Goal: Transaction & Acquisition: Purchase product/service

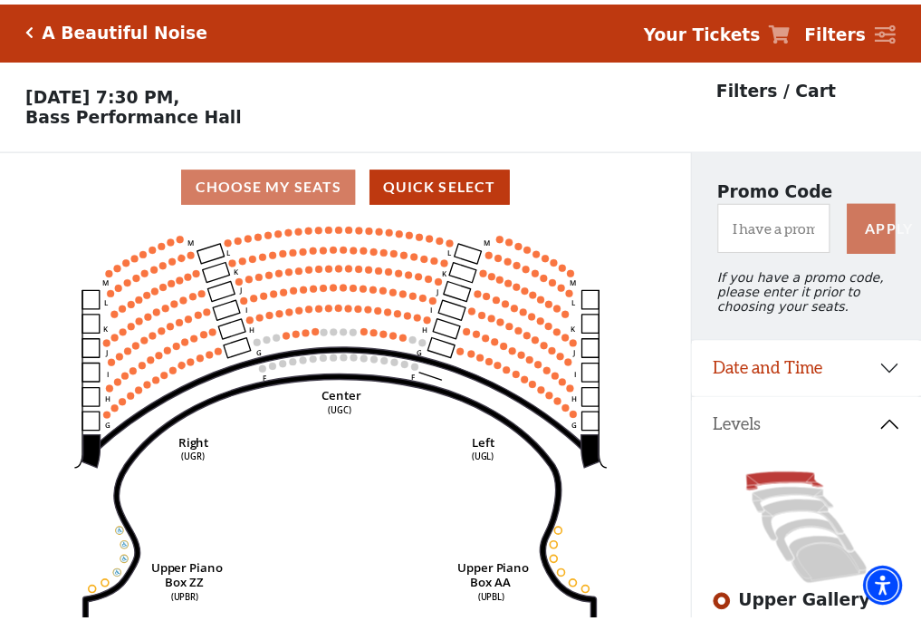
scroll to position [84, 0]
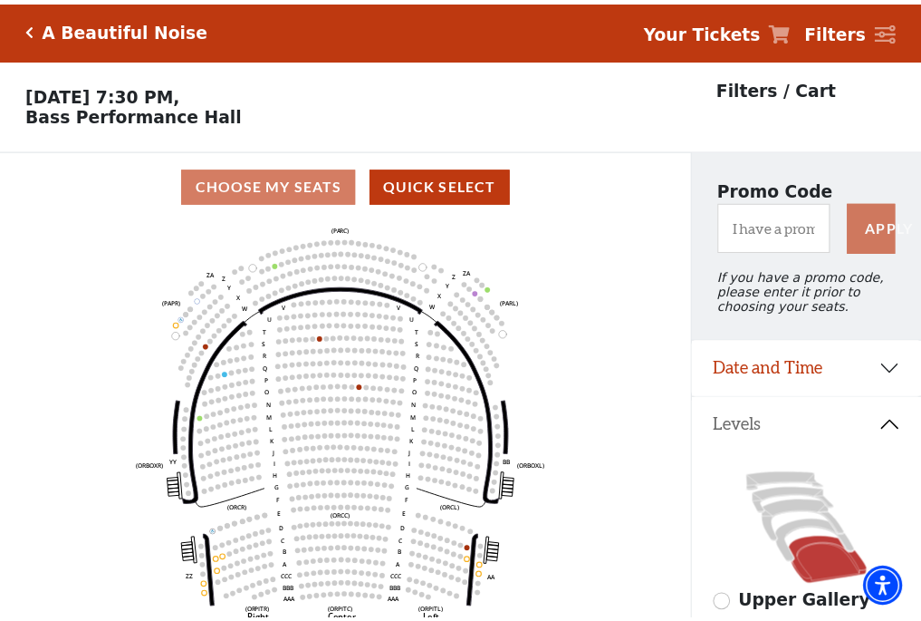
scroll to position [84, 0]
